Goal: Task Accomplishment & Management: Use online tool/utility

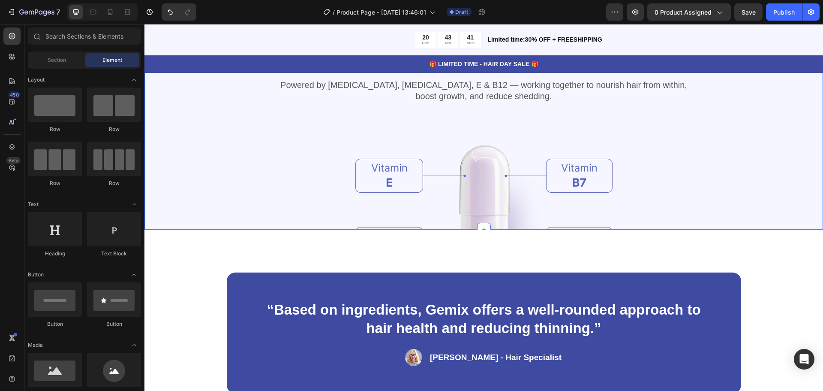
scroll to position [1158, 0]
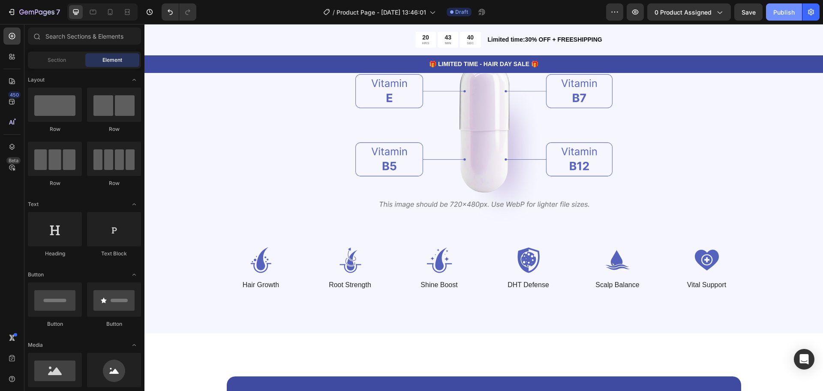
click at [772, 9] on button "Publish" at bounding box center [784, 11] width 36 height 17
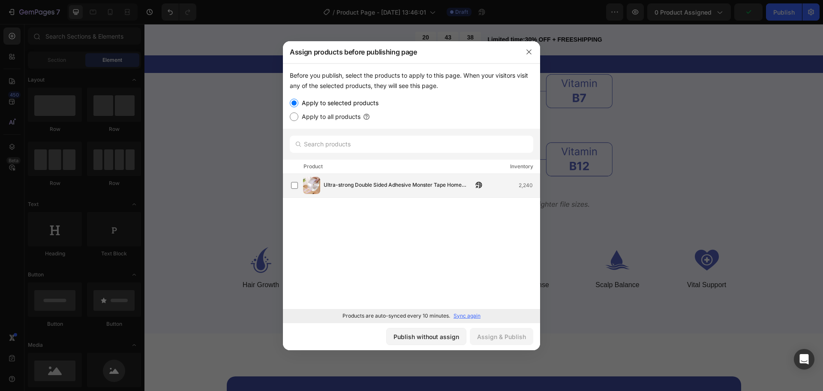
click at [372, 189] on span "Ultra-strong Double Sided Adhesive Monster Tape Home Appliance Waterproof Wall …" at bounding box center [398, 185] width 149 height 9
click at [514, 340] on div "Assign & Publish" at bounding box center [501, 336] width 49 height 9
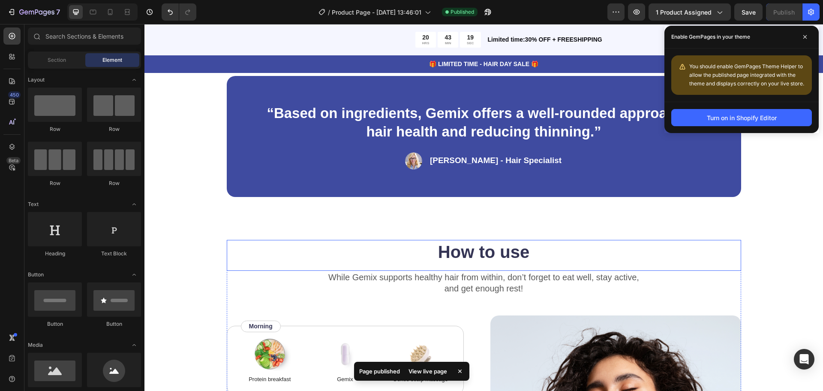
scroll to position [1286, 0]
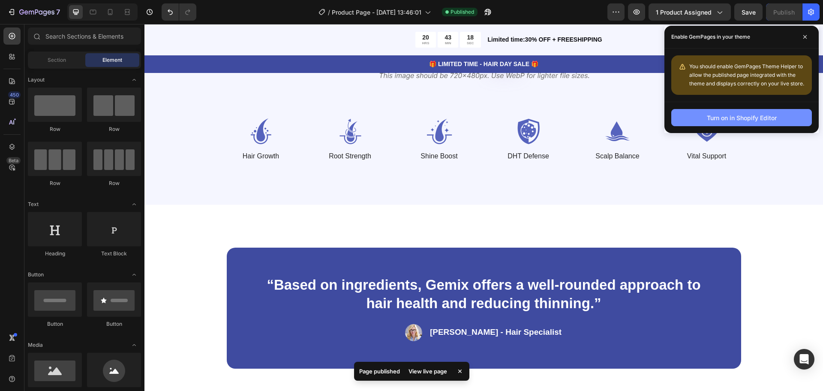
click at [736, 117] on div "Turn on in Shopify Editor" at bounding box center [742, 117] width 70 height 9
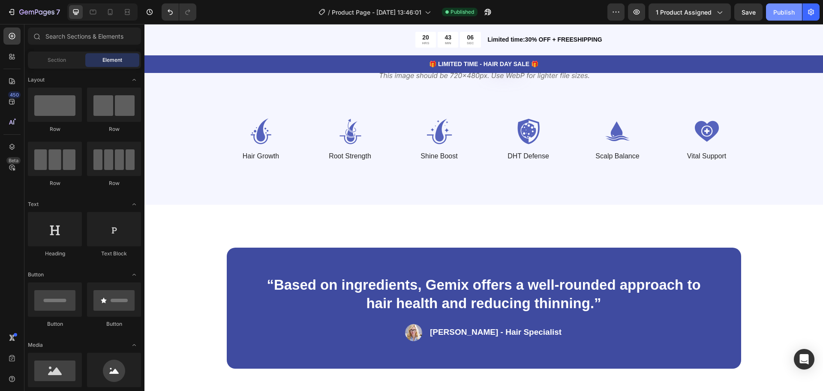
click at [780, 8] on div "Publish" at bounding box center [783, 12] width 21 height 9
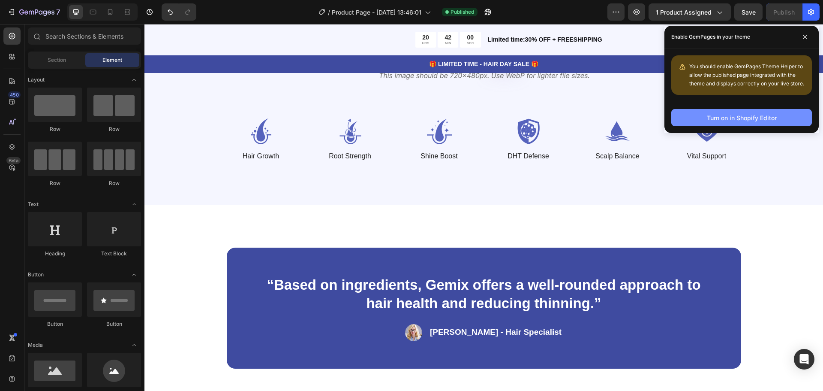
click at [692, 113] on button "Turn on in Shopify Editor" at bounding box center [741, 117] width 141 height 17
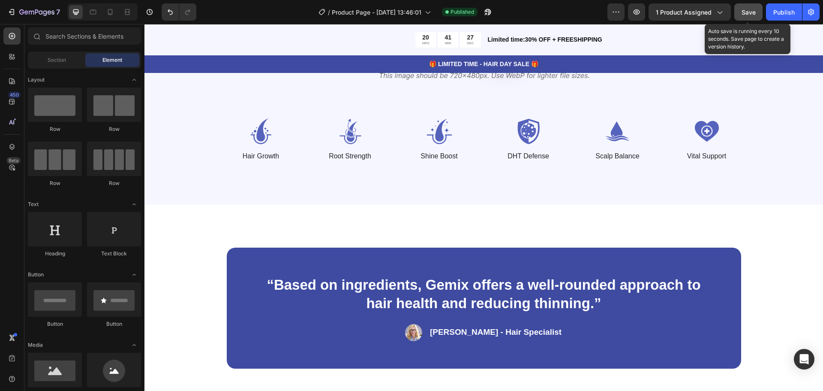
click at [740, 16] on button "Save" at bounding box center [748, 11] width 28 height 17
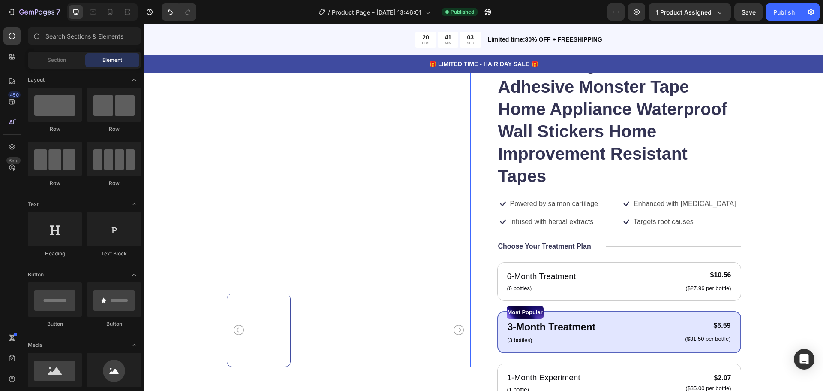
scroll to position [0, 0]
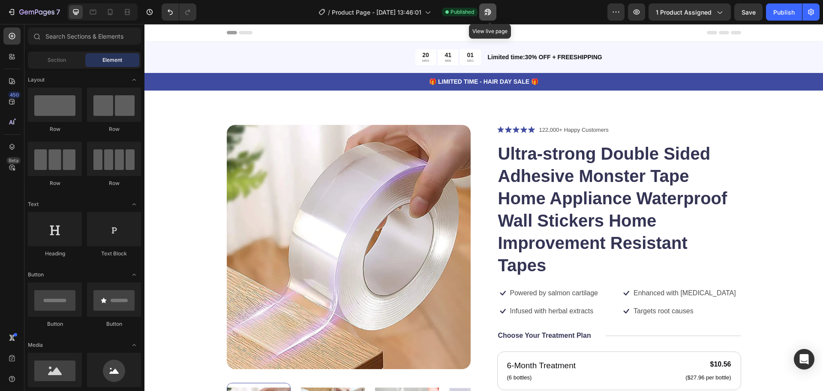
click at [485, 7] on button "button" at bounding box center [487, 11] width 17 height 17
click at [812, 9] on icon "button" at bounding box center [811, 12] width 9 height 9
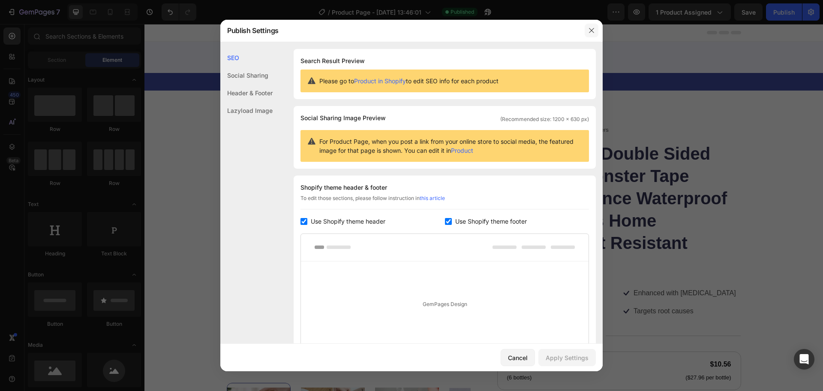
click at [590, 27] on icon "button" at bounding box center [591, 30] width 7 height 7
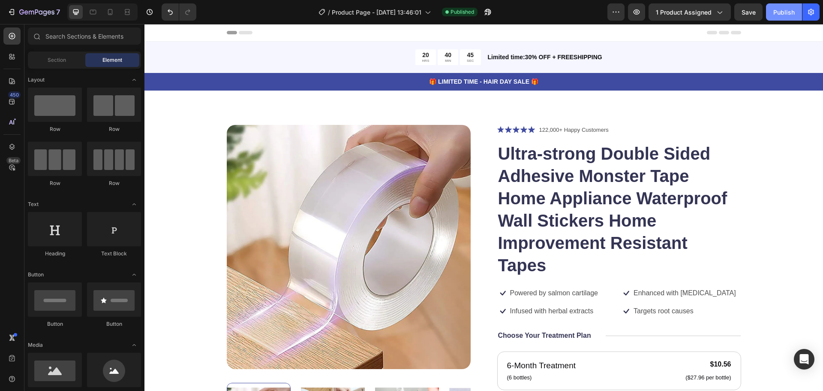
click at [785, 13] on div "Publish" at bounding box center [783, 12] width 21 height 9
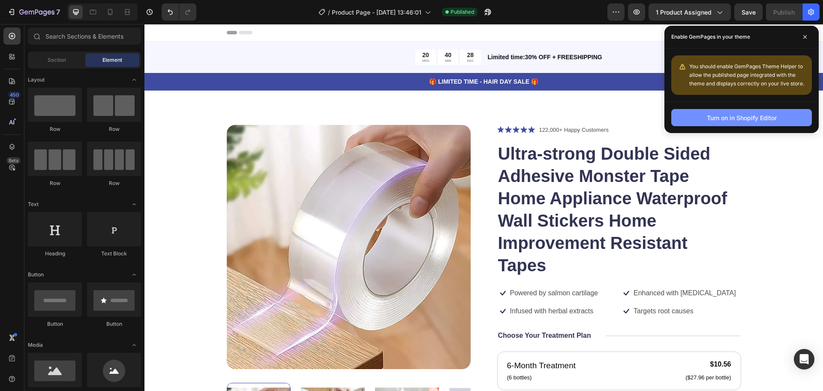
click at [695, 120] on button "Turn on in Shopify Editor" at bounding box center [741, 117] width 141 height 17
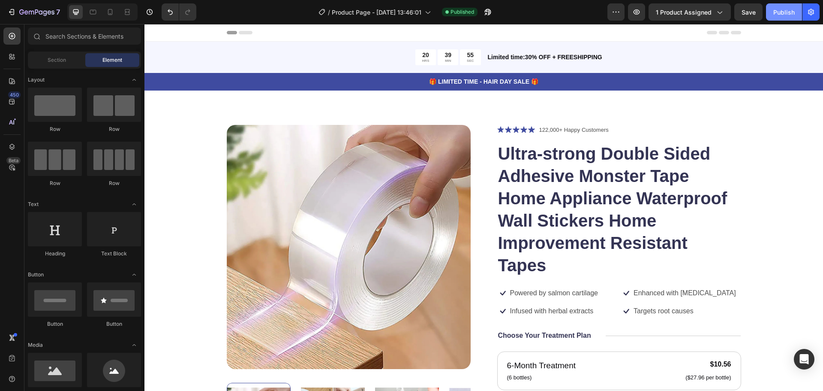
click at [781, 14] on div "Publish" at bounding box center [783, 12] width 21 height 9
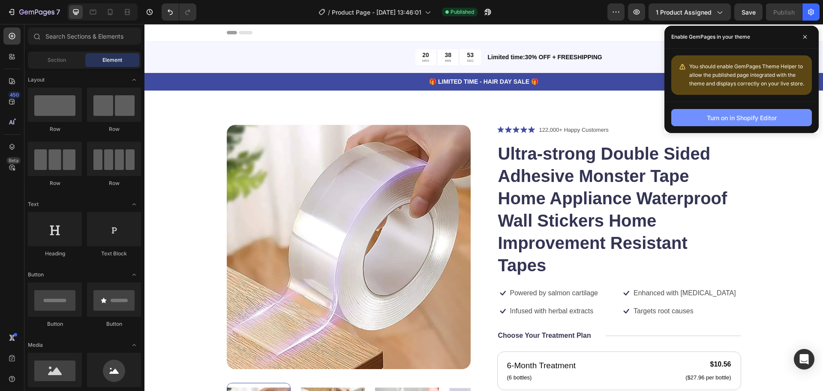
click at [761, 114] on div "Turn on in Shopify Editor" at bounding box center [742, 117] width 70 height 9
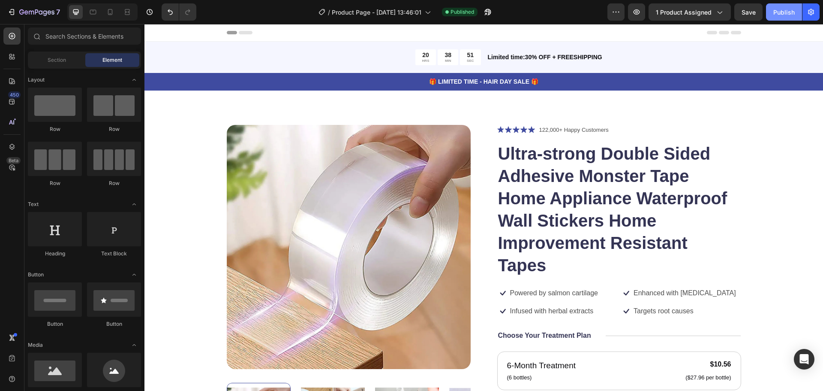
click at [779, 18] on button "Publish" at bounding box center [784, 11] width 36 height 17
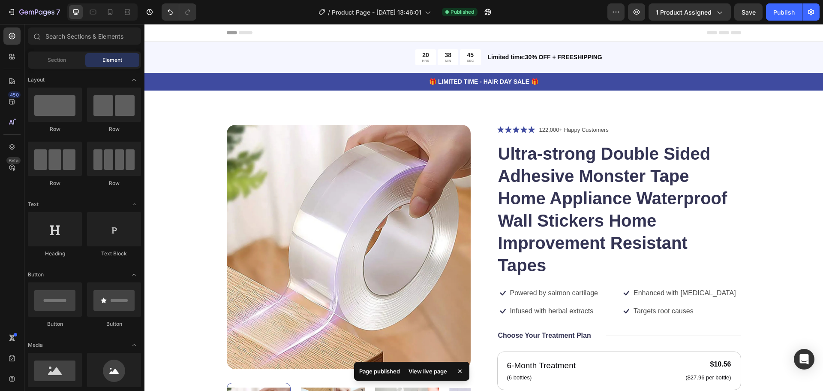
click at [429, 370] on div "View live page" at bounding box center [427, 371] width 49 height 12
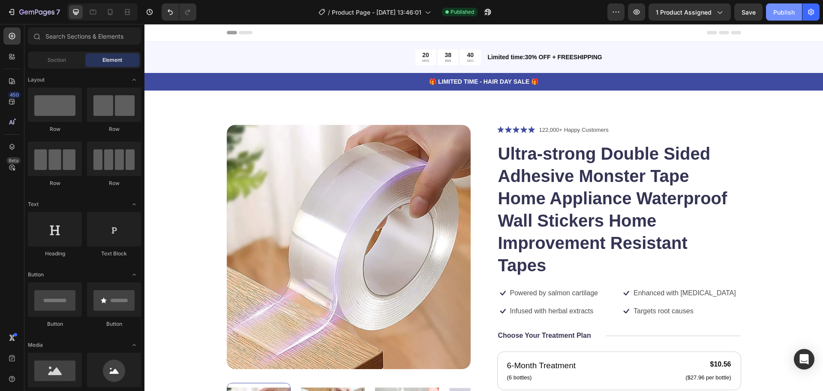
click at [794, 7] on button "Publish" at bounding box center [784, 11] width 36 height 17
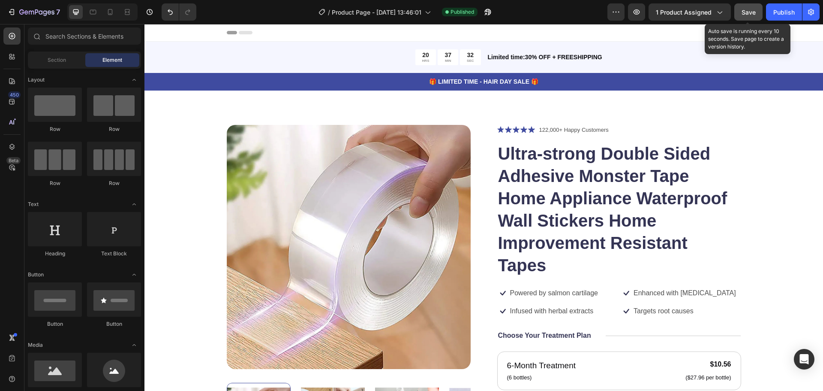
click at [748, 12] on span "Save" at bounding box center [749, 12] width 14 height 7
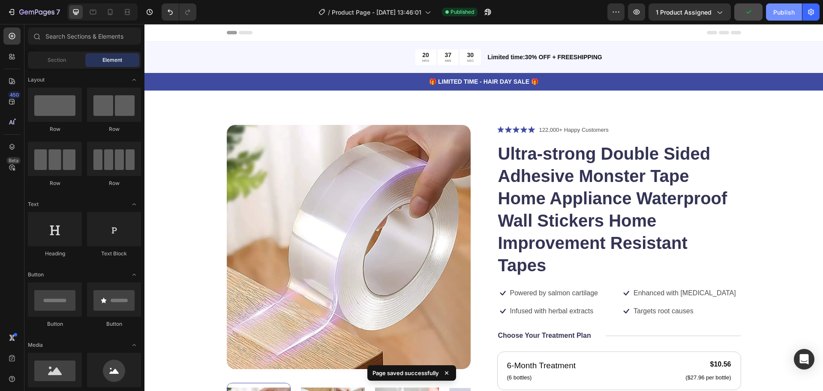
click at [785, 19] on button "Publish" at bounding box center [784, 11] width 36 height 17
click at [419, 368] on div "View live page" at bounding box center [427, 371] width 49 height 12
click at [786, 8] on div "Publish" at bounding box center [783, 12] width 21 height 9
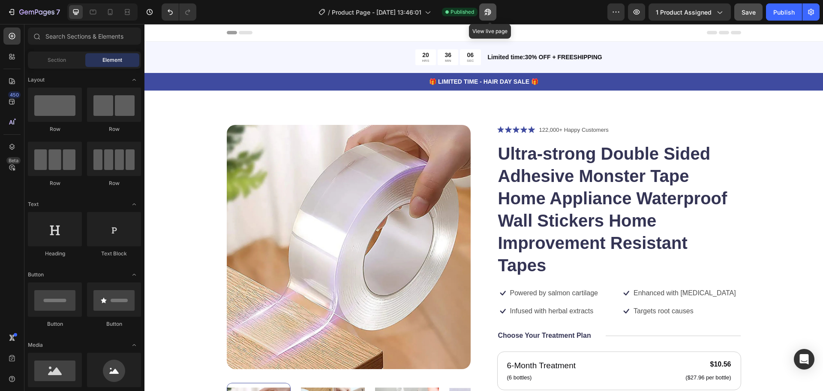
click at [491, 15] on icon "button" at bounding box center [488, 12] width 6 height 6
click at [95, 12] on icon at bounding box center [93, 12] width 9 height 9
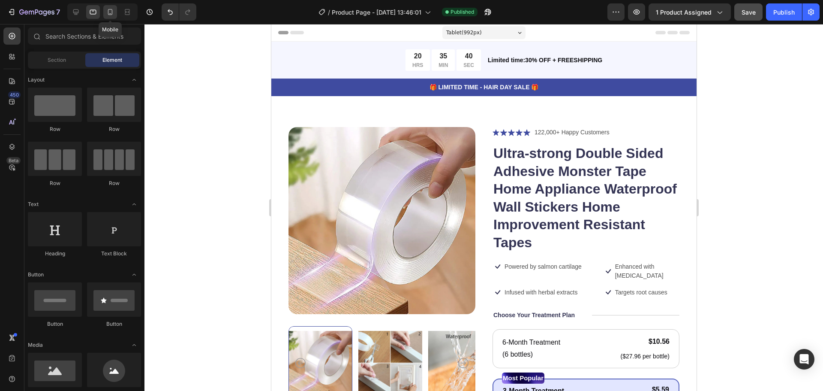
click at [114, 13] on icon at bounding box center [110, 12] width 9 height 9
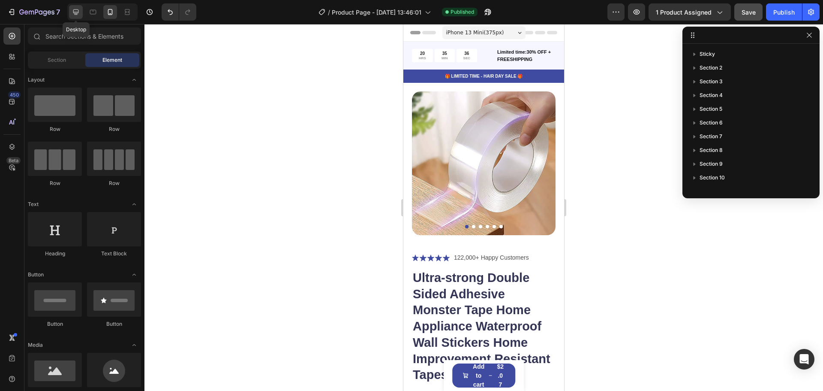
click at [79, 14] on icon at bounding box center [76, 12] width 9 height 9
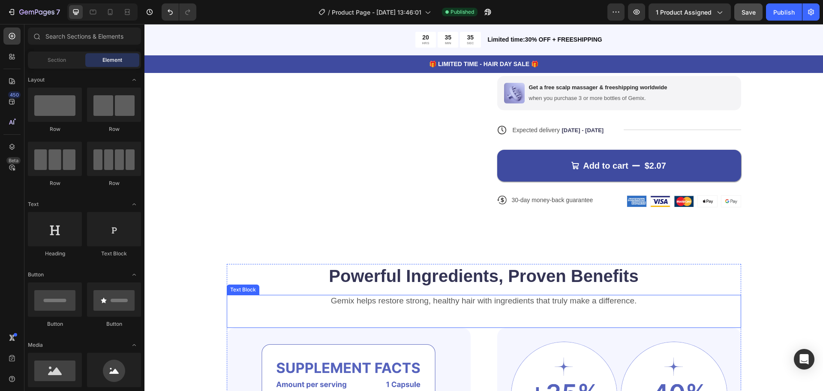
scroll to position [557, 0]
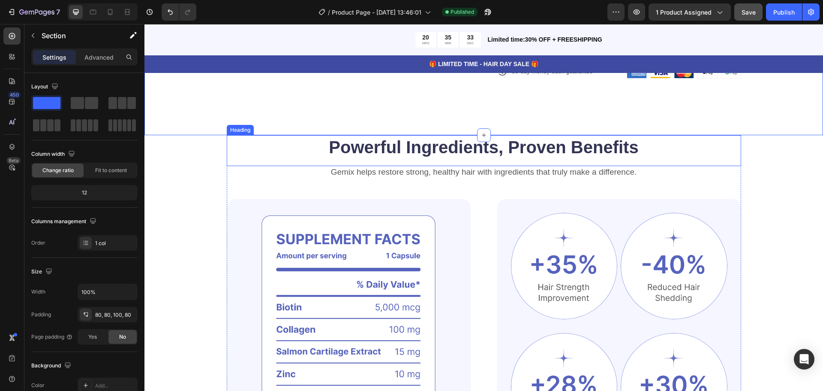
click at [337, 147] on h2 "Powerful Ingredients, Proven Benefits" at bounding box center [484, 147] width 515 height 24
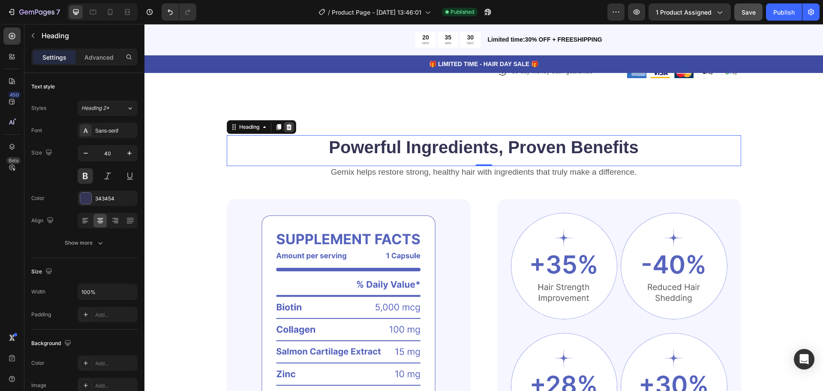
click at [290, 128] on div at bounding box center [289, 127] width 10 height 10
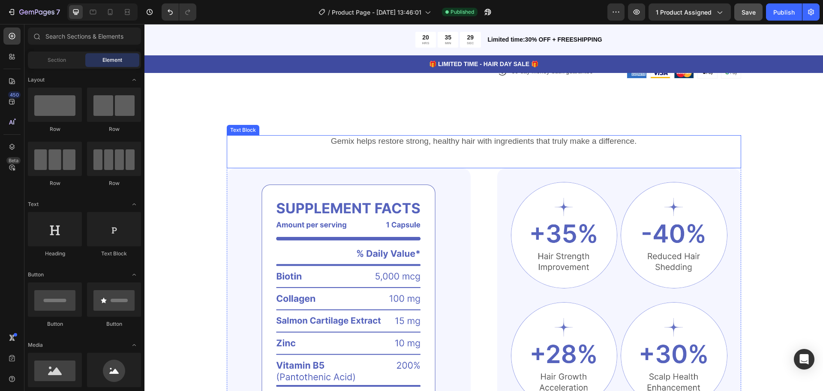
click at [381, 154] on div "Gemix helps restore strong, healthy hair with ingredients that truly make a dif…" at bounding box center [484, 151] width 515 height 33
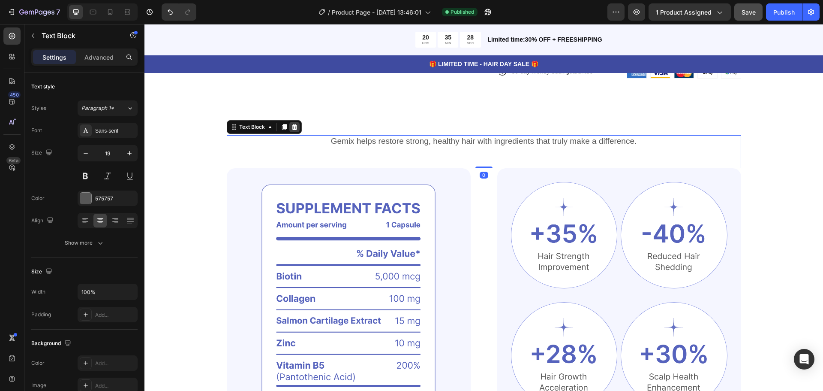
click at [291, 132] on div at bounding box center [294, 127] width 10 height 10
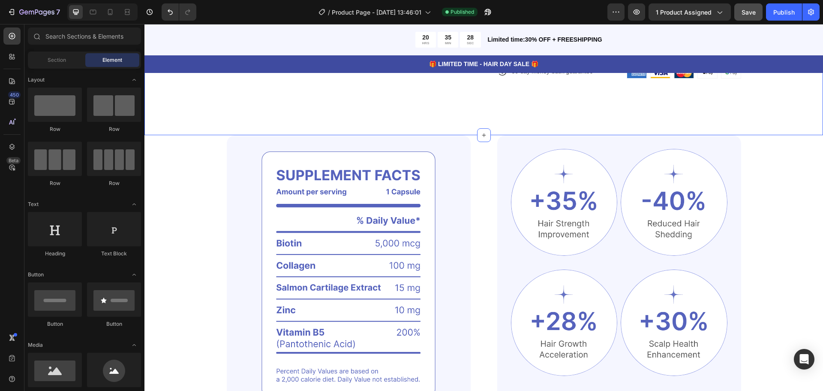
click at [309, 175] on img at bounding box center [349, 274] width 244 height 279
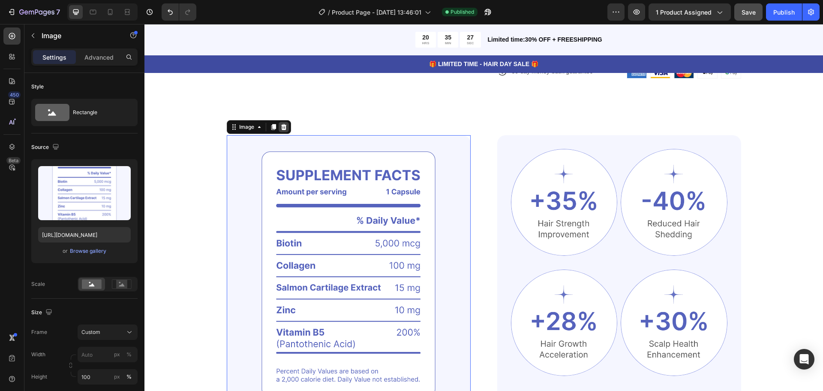
click at [282, 128] on icon at bounding box center [284, 127] width 6 height 6
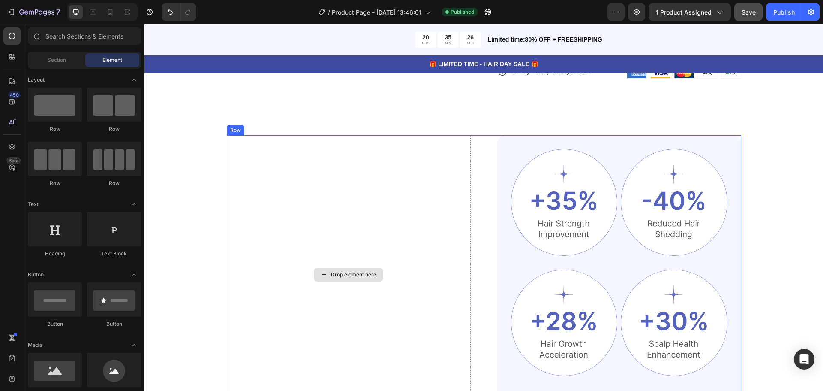
click at [545, 202] on img at bounding box center [564, 202] width 107 height 107
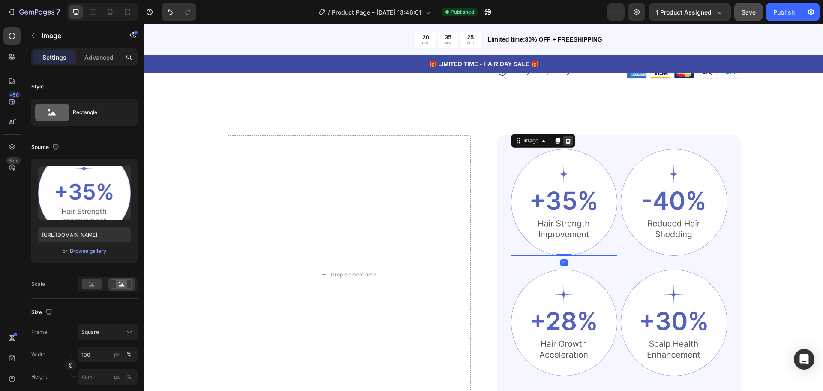
click at [566, 143] on icon at bounding box center [568, 141] width 6 height 6
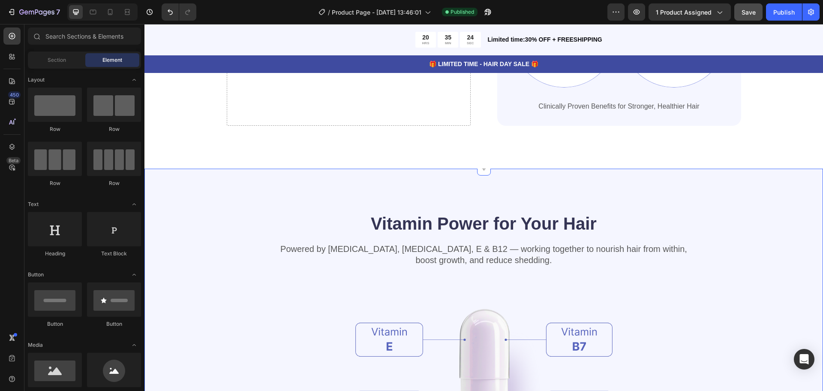
scroll to position [943, 0]
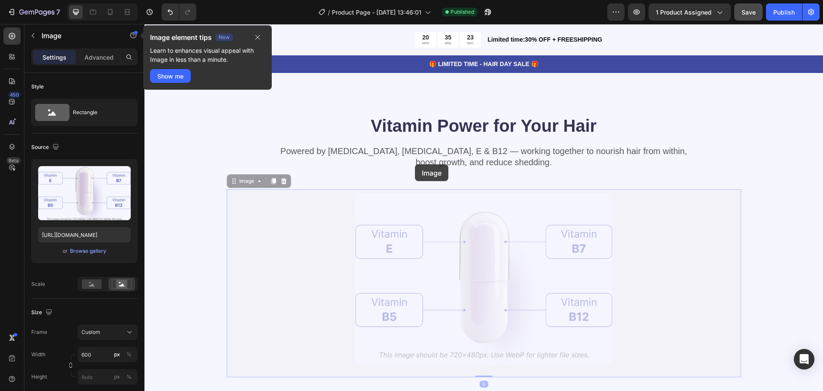
drag, startPoint x: 422, startPoint y: 202, endPoint x: 415, endPoint y: 164, distance: 38.8
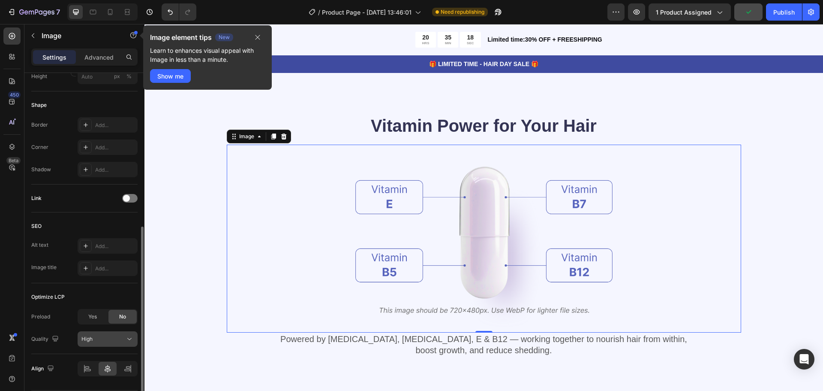
scroll to position [327, 0]
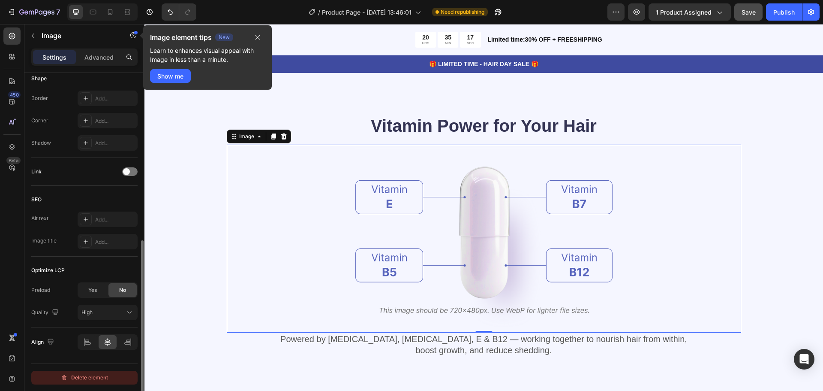
click at [90, 383] on button "Delete element" at bounding box center [84, 377] width 106 height 14
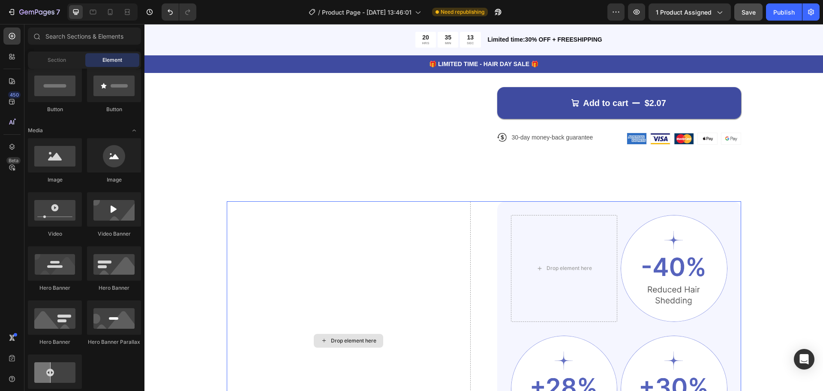
scroll to position [600, 0]
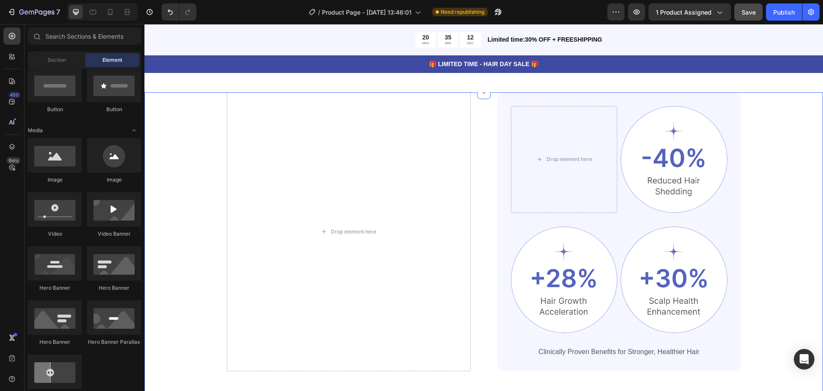
click at [187, 201] on div "Drop element here Drop element here Image Row Image Image Row Clinically Proven…" at bounding box center [484, 231] width 610 height 279
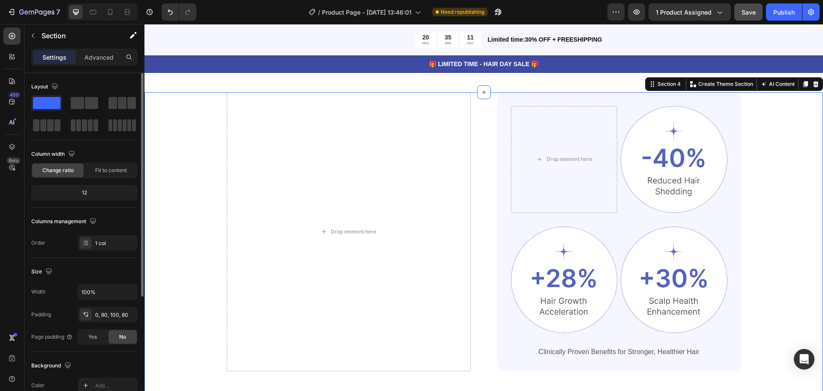
scroll to position [181, 0]
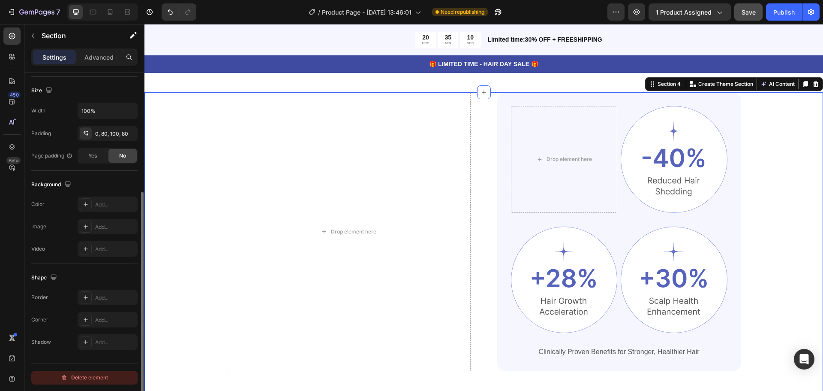
click at [108, 377] on div "Delete element" at bounding box center [84, 377] width 47 height 10
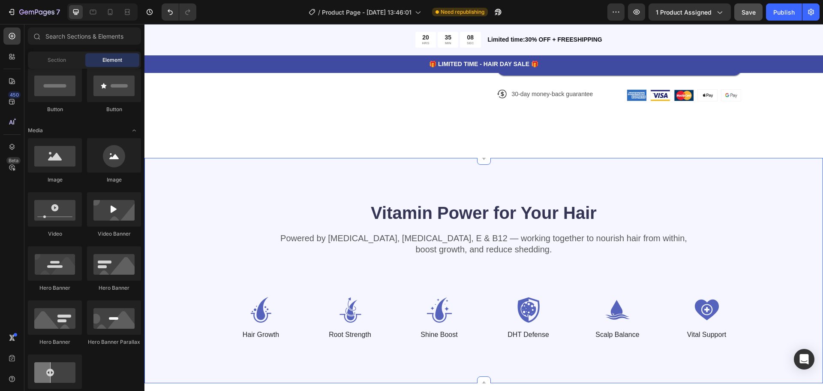
scroll to position [600, 0]
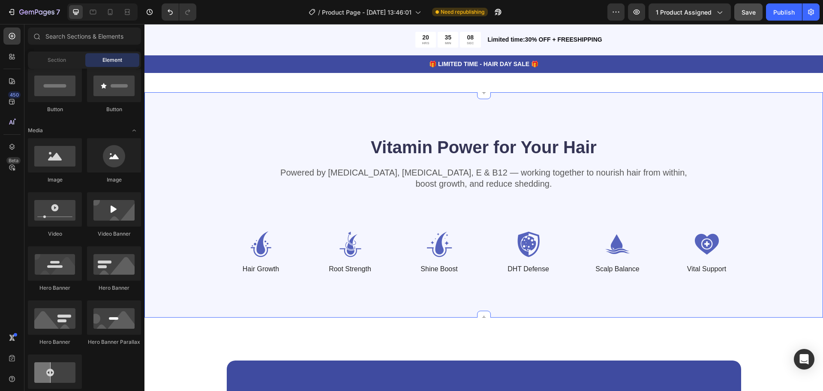
click at [182, 276] on div "Vitamin Power for Your Hair Heading Powered by [MEDICAL_DATA], [MEDICAL_DATA], …" at bounding box center [483, 204] width 679 height 225
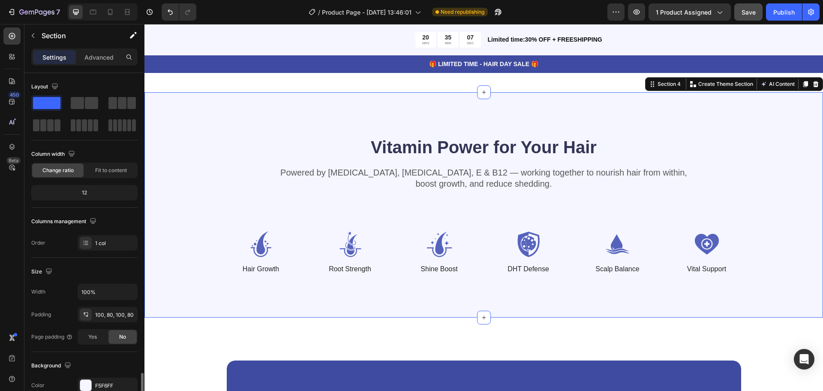
scroll to position [181, 0]
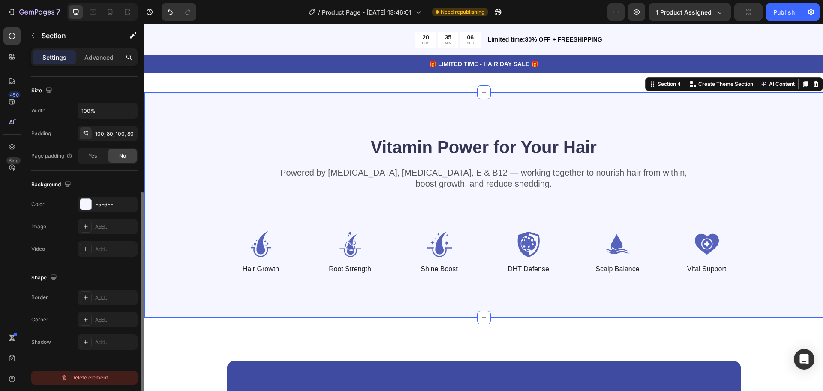
click at [116, 371] on button "Delete element" at bounding box center [84, 377] width 106 height 14
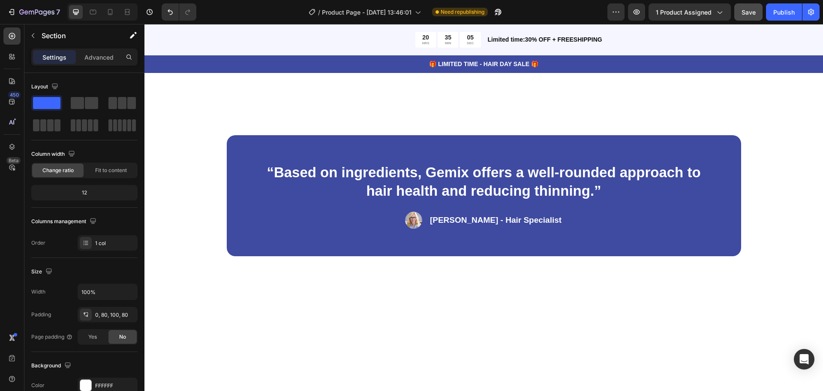
click at [190, 263] on div "“Based on ingredients, Gemix offers a well-rounded approach to hair health and …" at bounding box center [483, 195] width 679 height 207
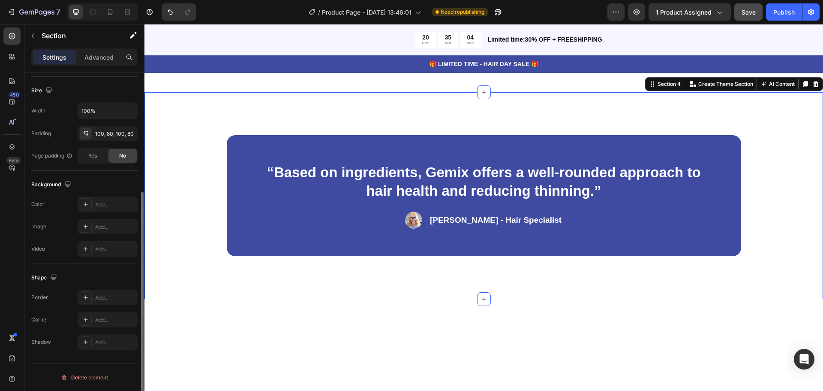
click at [114, 379] on button "Delete element" at bounding box center [84, 377] width 106 height 14
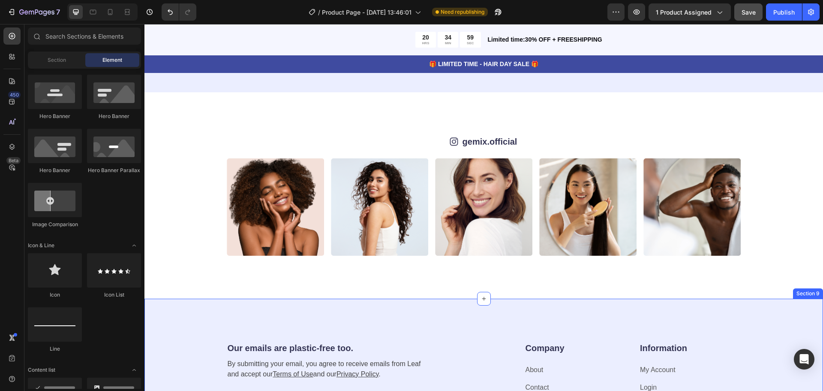
scroll to position [1649, 0]
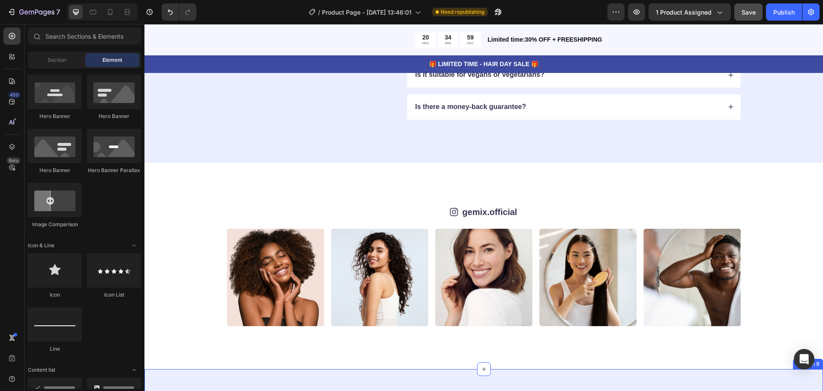
click at [175, 276] on div "Icon gemix.official Text Block Row Image Image Image Image Image Image Image Im…" at bounding box center [483, 266] width 679 height 206
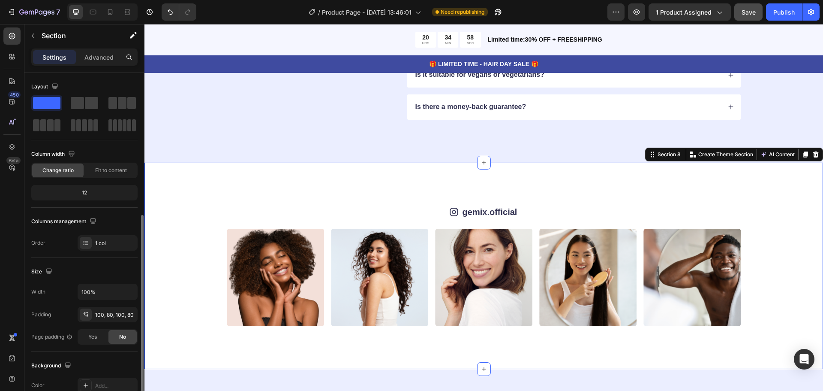
scroll to position [181, 0]
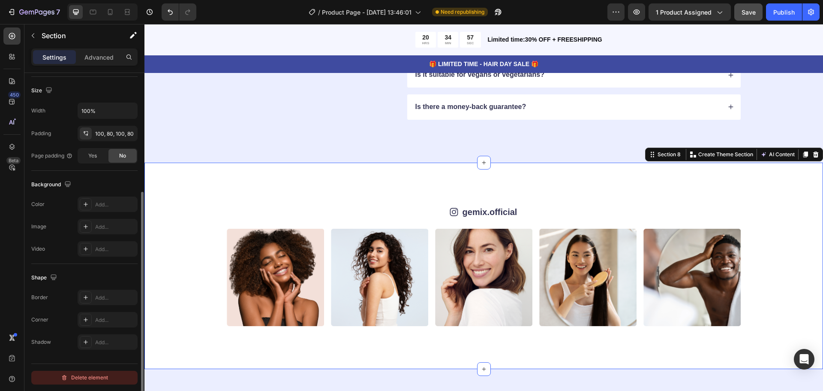
click at [105, 376] on div "Delete element" at bounding box center [84, 377] width 47 height 10
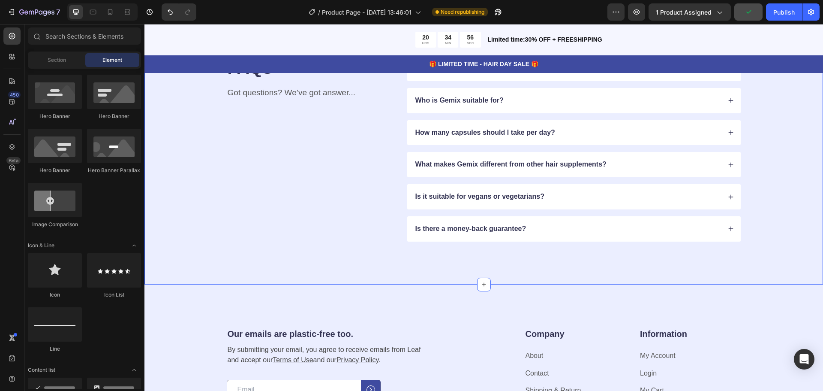
scroll to position [1520, 0]
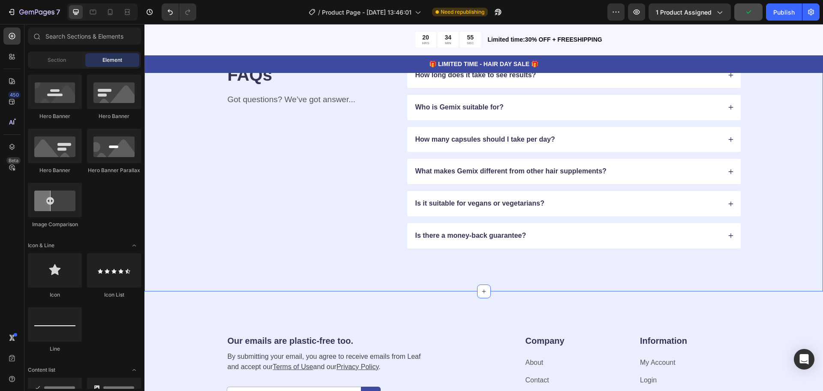
click at [213, 225] on div "FAQs Heading Got questions? We’ve got answer... Text Block How long does it tak…" at bounding box center [484, 156] width 610 height 186
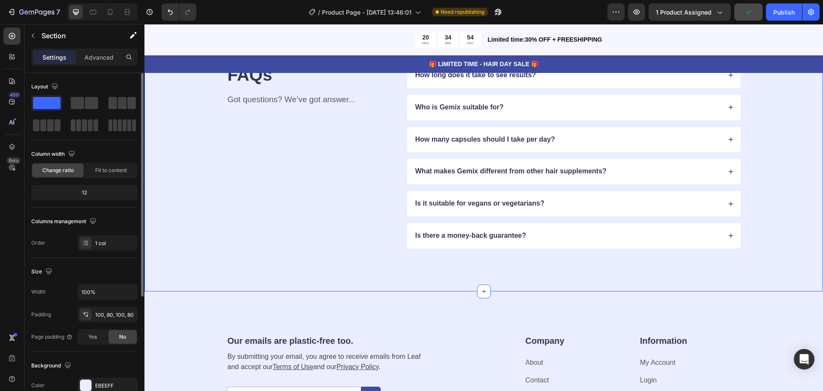
scroll to position [181, 0]
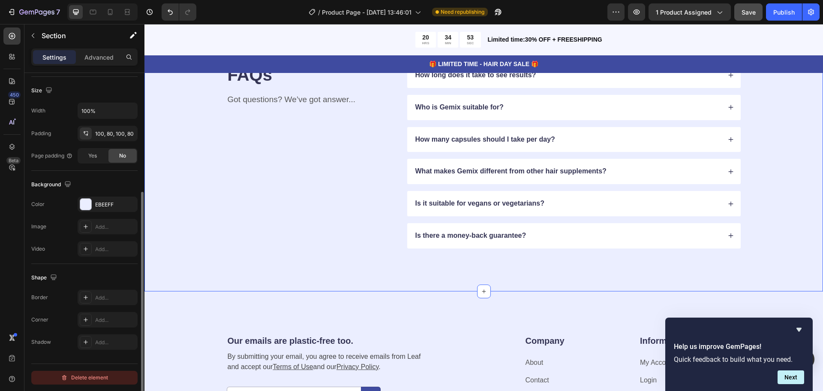
click at [108, 379] on div "Delete element" at bounding box center [84, 377] width 47 height 10
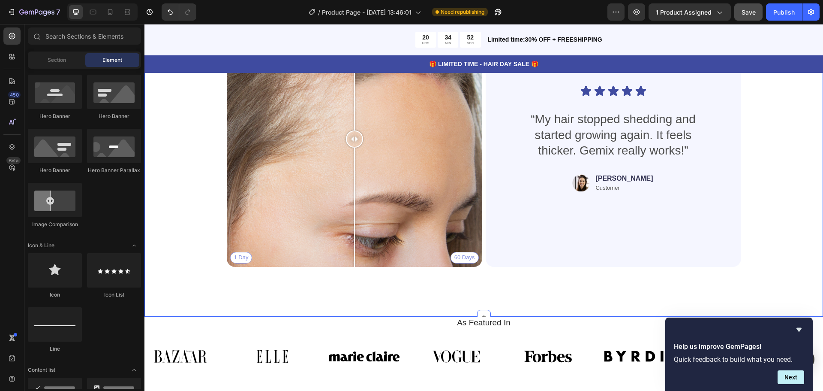
scroll to position [1077, 0]
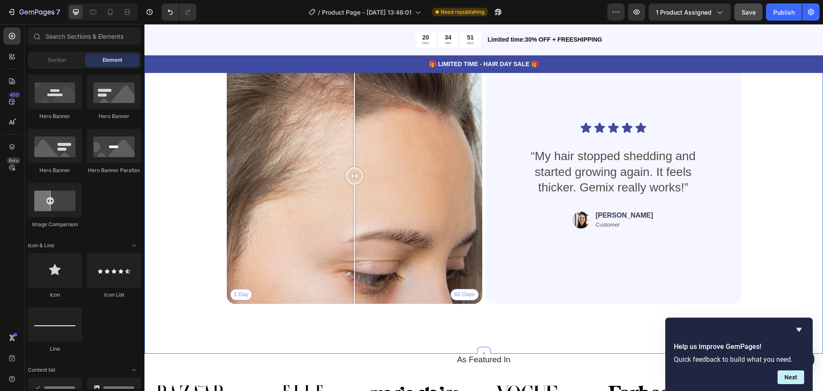
click at [188, 262] on div "Real People. Real Hair Results Heading Thousands have seen visible improvements…" at bounding box center [484, 142] width 610 height 338
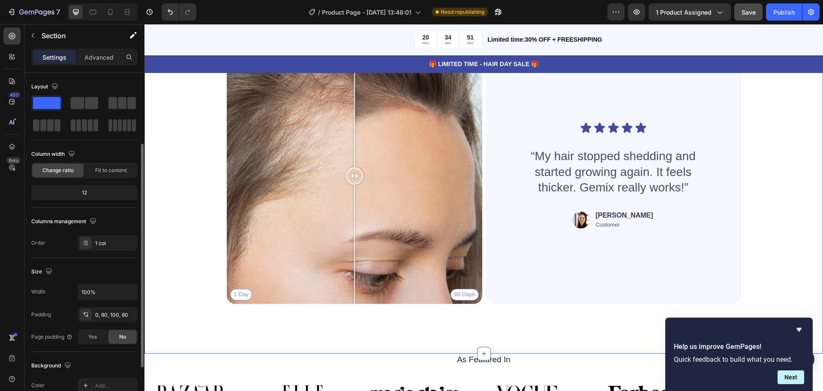
scroll to position [181, 0]
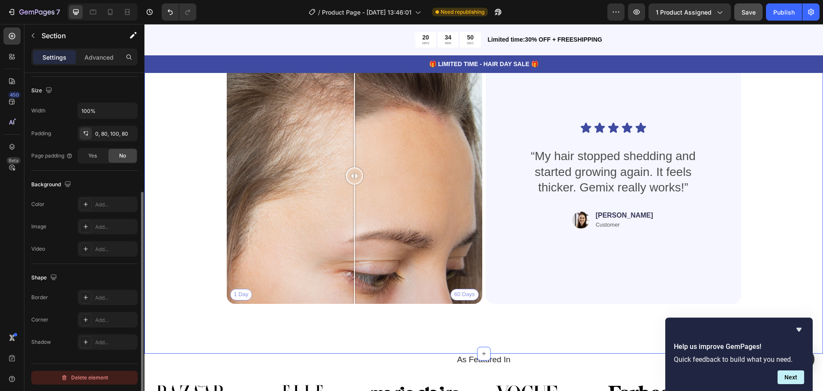
click at [106, 378] on div "Delete element" at bounding box center [84, 377] width 47 height 10
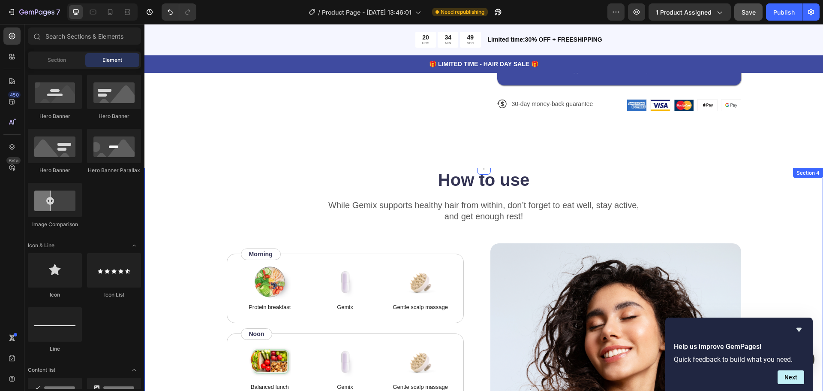
click at [195, 286] on div "How to use Heading While Gemix supports healthy hair from within, don’t forget …" at bounding box center [484, 325] width 610 height 314
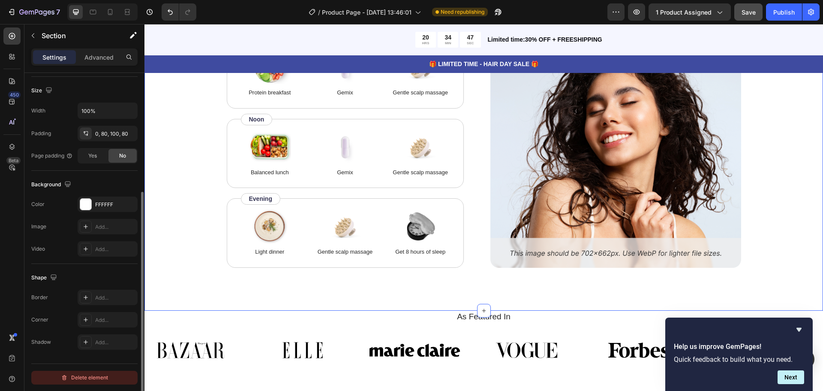
click at [102, 371] on div "Delete element" at bounding box center [84, 377] width 106 height 28
drag, startPoint x: 102, startPoint y: 371, endPoint x: 55, endPoint y: 259, distance: 121.5
click at [102, 371] on button "Delete element" at bounding box center [84, 377] width 106 height 14
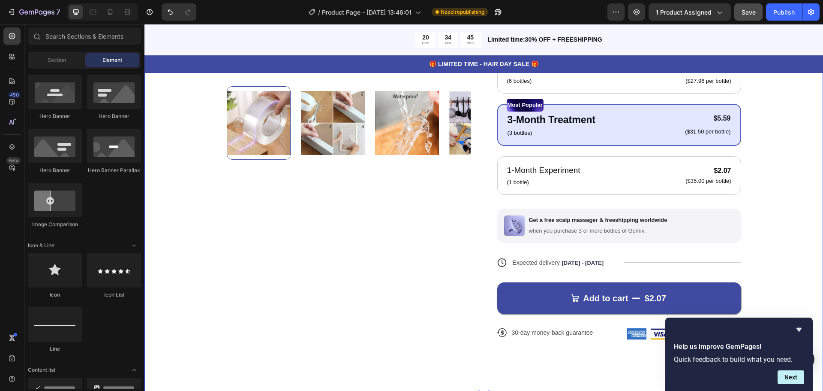
scroll to position [554, 0]
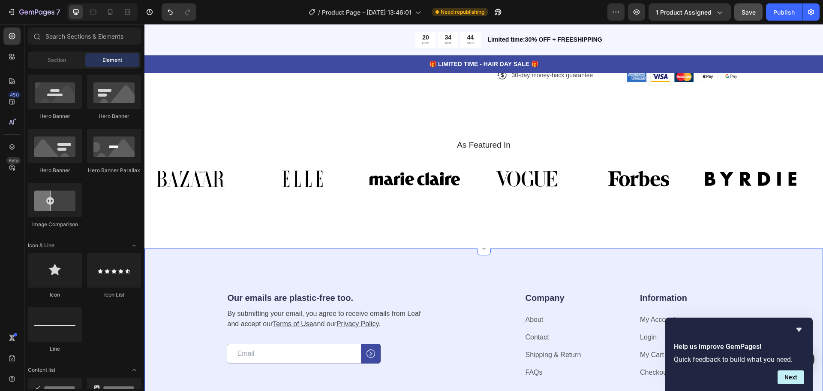
click at [162, 250] on div "Our emails are plastic-free too. Heading By submitting your email, you agree to…" at bounding box center [483, 369] width 679 height 242
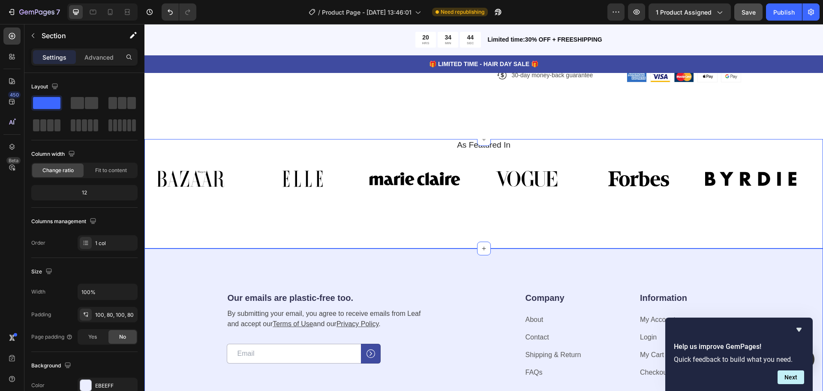
click at [167, 235] on div "As Featured In Heading Image Image Image Image Image Image Image Image Image Im…" at bounding box center [483, 193] width 679 height 109
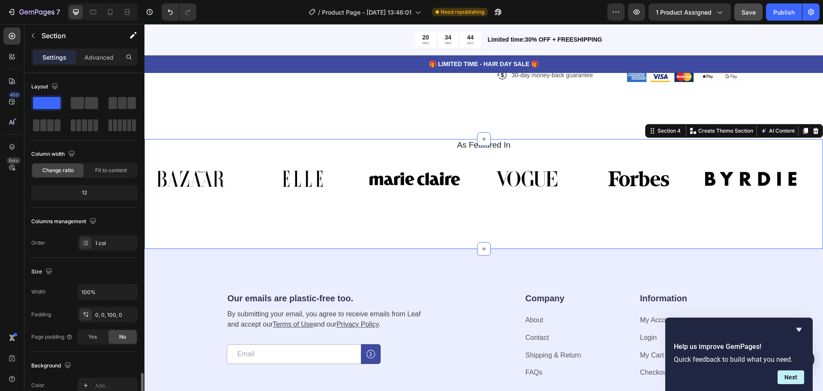
scroll to position [181, 0]
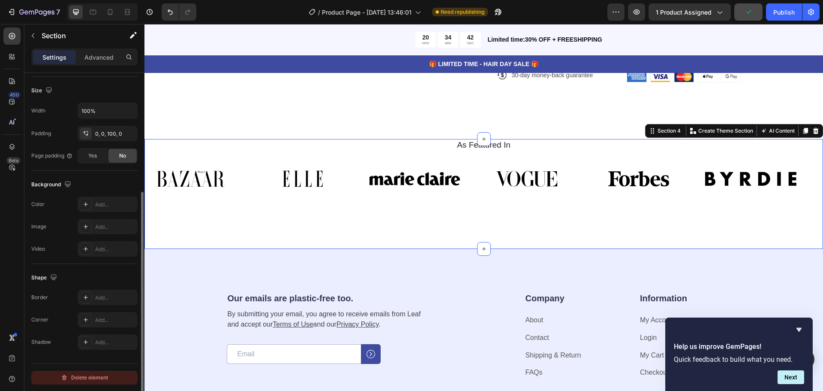
click at [97, 372] on button "Delete element" at bounding box center [84, 377] width 106 height 14
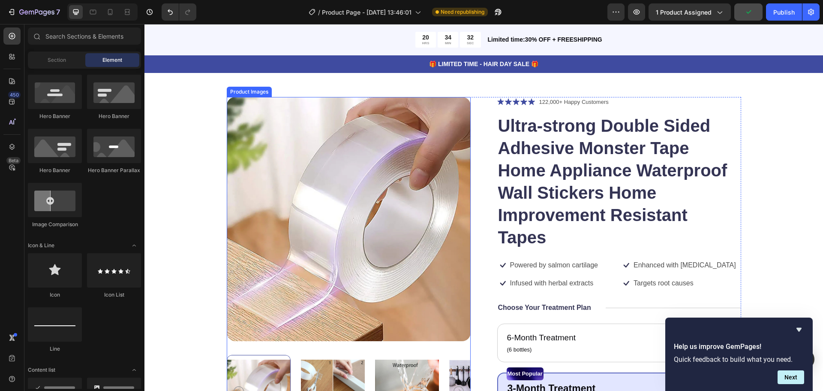
scroll to position [0, 0]
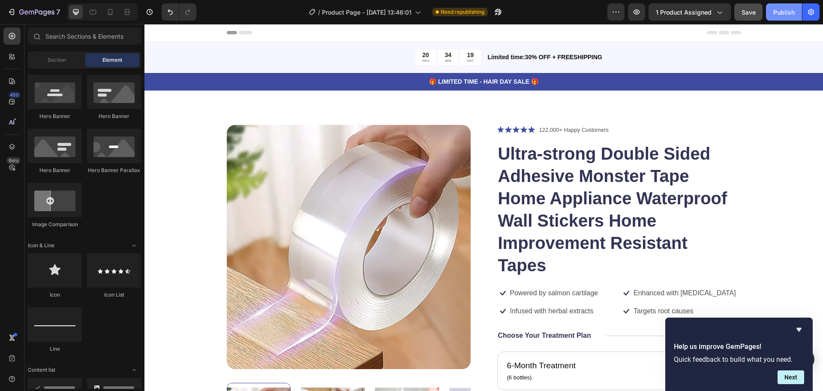
click at [776, 14] on div "Publish" at bounding box center [783, 12] width 21 height 9
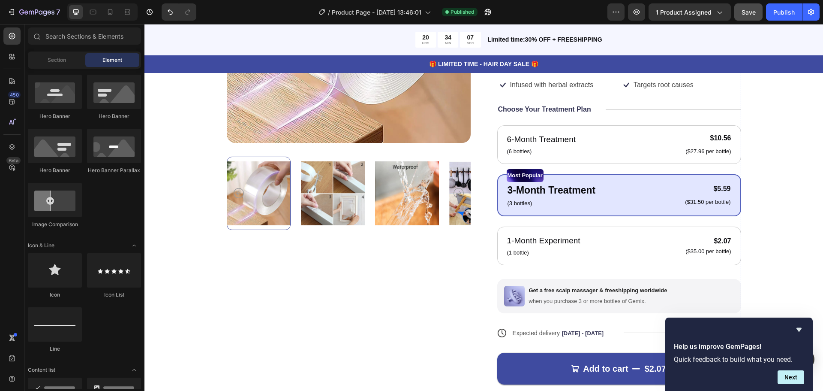
scroll to position [257, 0]
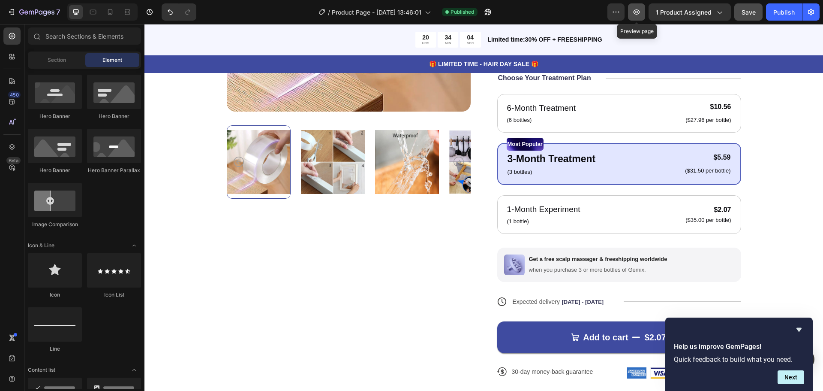
click at [636, 6] on button "button" at bounding box center [636, 11] width 17 height 17
click at [560, 60] on p "🎁 LIMITED TIME - HAIR DAY SALE 🎁" at bounding box center [483, 64] width 677 height 9
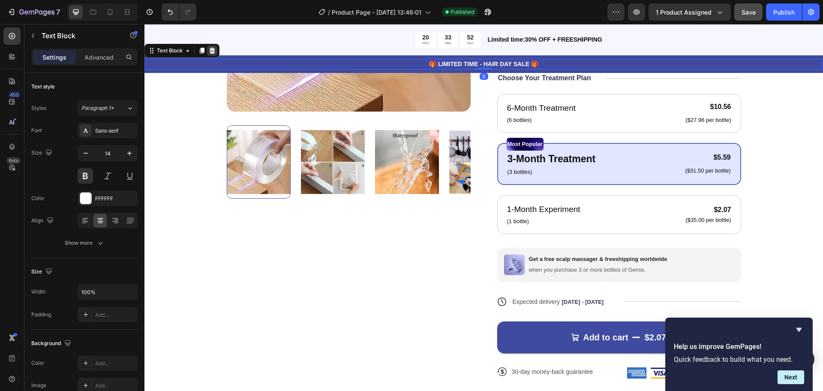
click at [215, 54] on div at bounding box center [212, 50] width 10 height 10
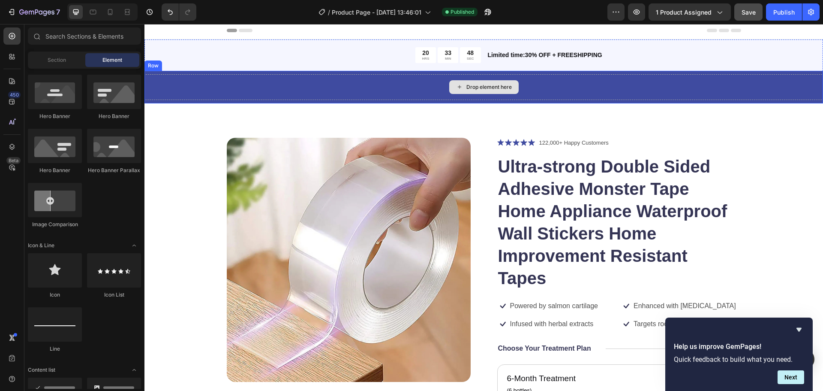
scroll to position [0, 0]
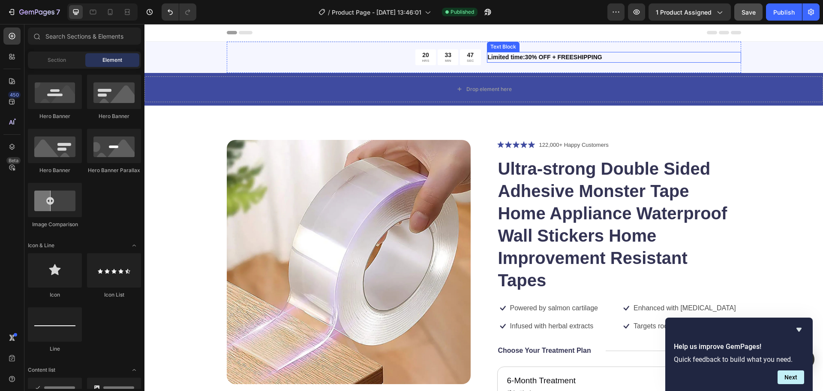
click at [638, 57] on p "Limited time:30% OFF + FREESHIPPING" at bounding box center [614, 57] width 253 height 9
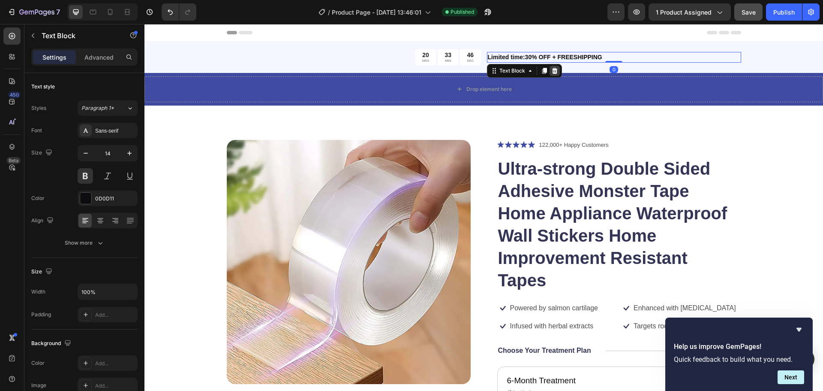
click at [553, 70] on icon at bounding box center [555, 71] width 6 height 6
